Goal: Find specific page/section: Find specific page/section

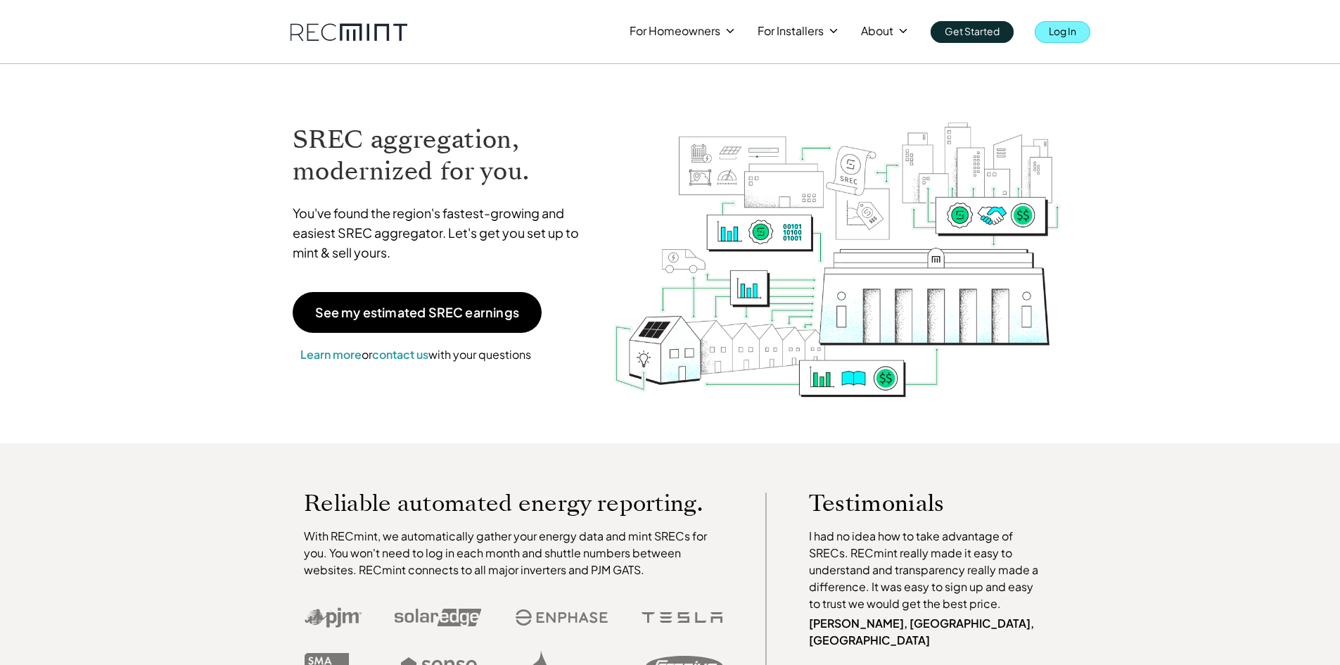
click at [1060, 36] on p "Log In" at bounding box center [1062, 31] width 27 height 20
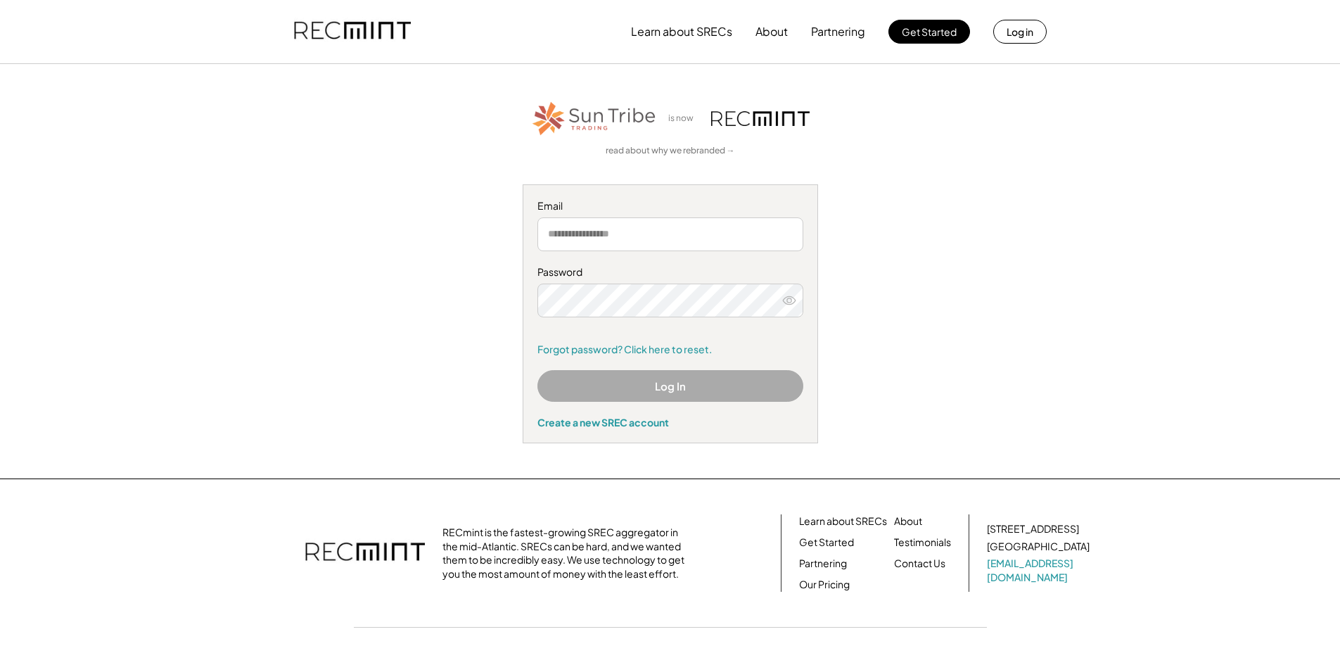
click at [651, 390] on button "Log In" at bounding box center [670, 386] width 266 height 32
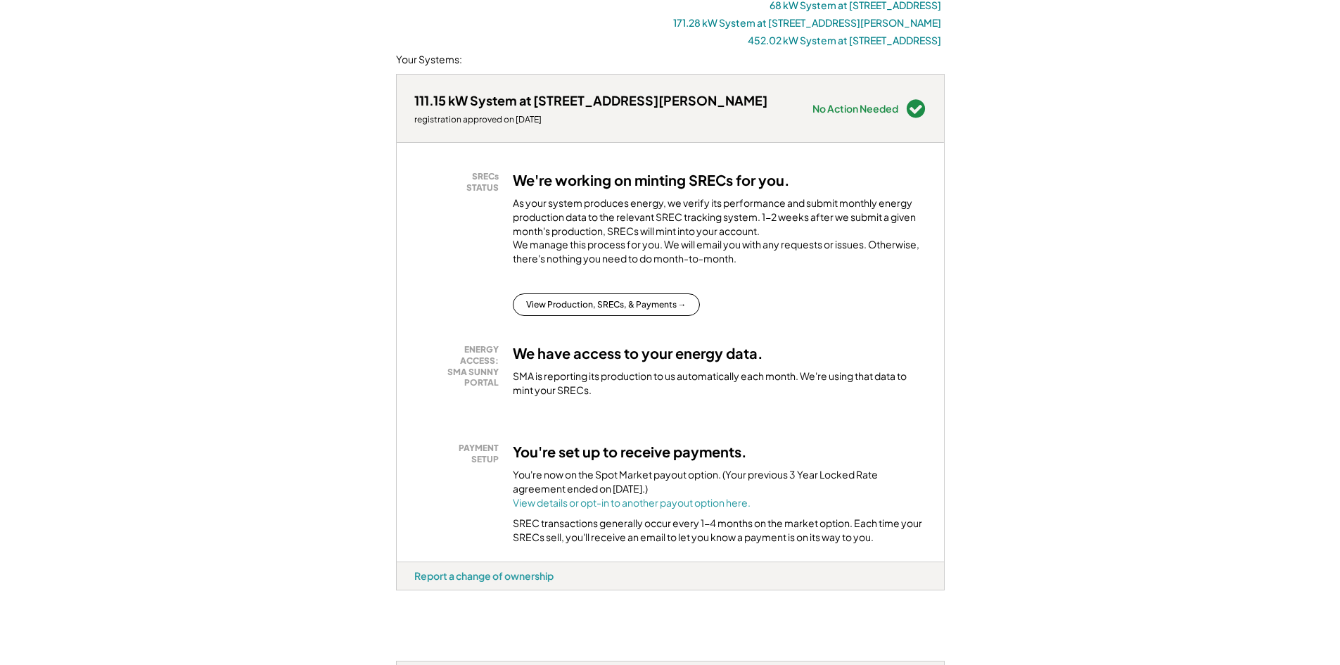
scroll to position [281, 0]
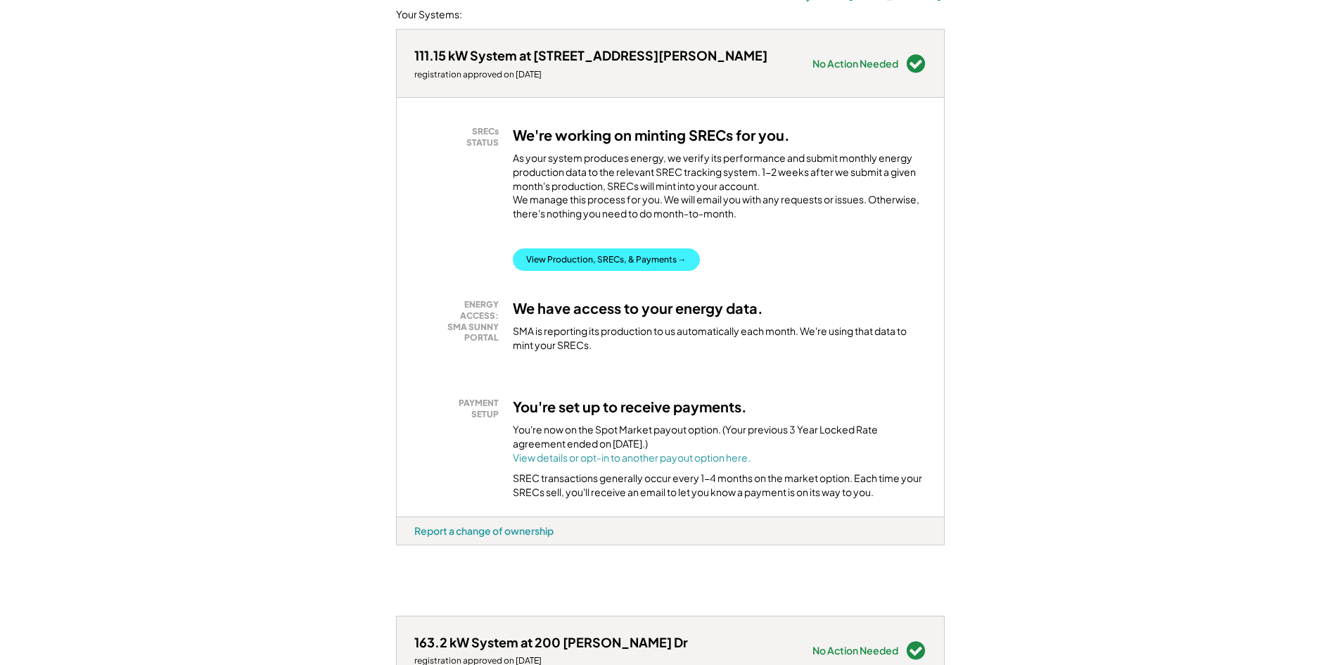
click at [589, 271] on button "View Production, SRECs, & Payments →" at bounding box center [606, 259] width 187 height 23
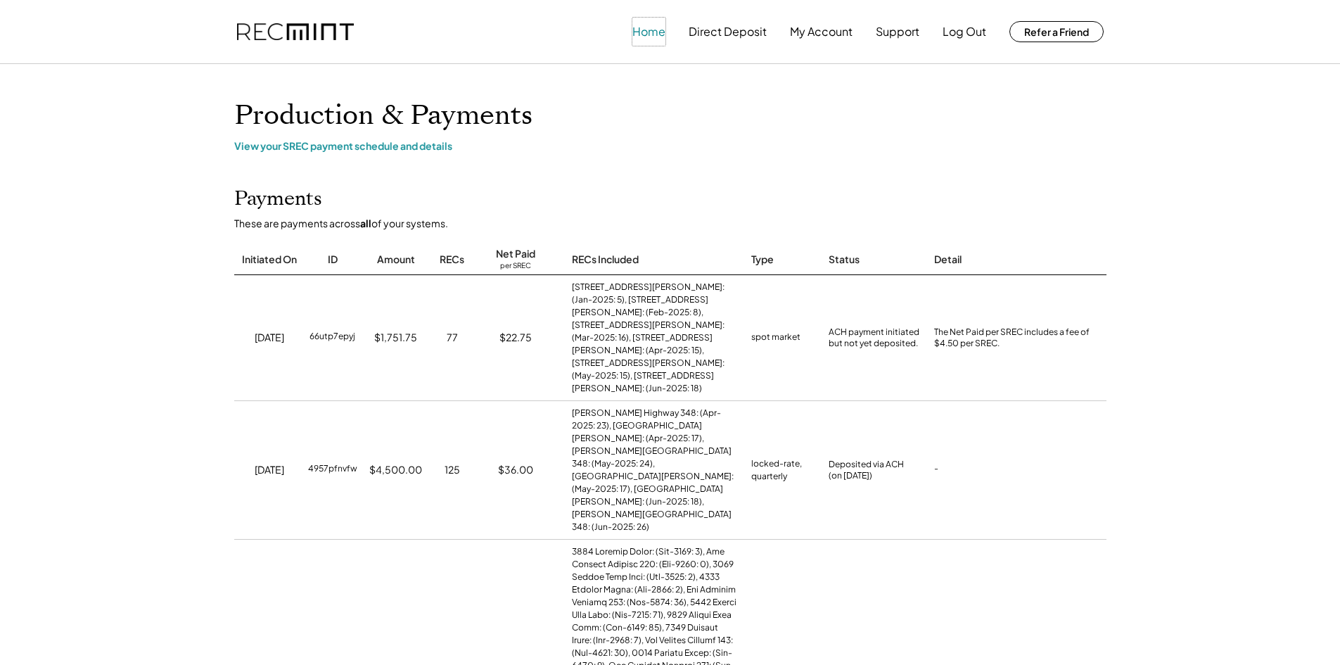
click at [657, 41] on button "Home" at bounding box center [648, 32] width 33 height 28
